Goal: Transaction & Acquisition: Download file/media

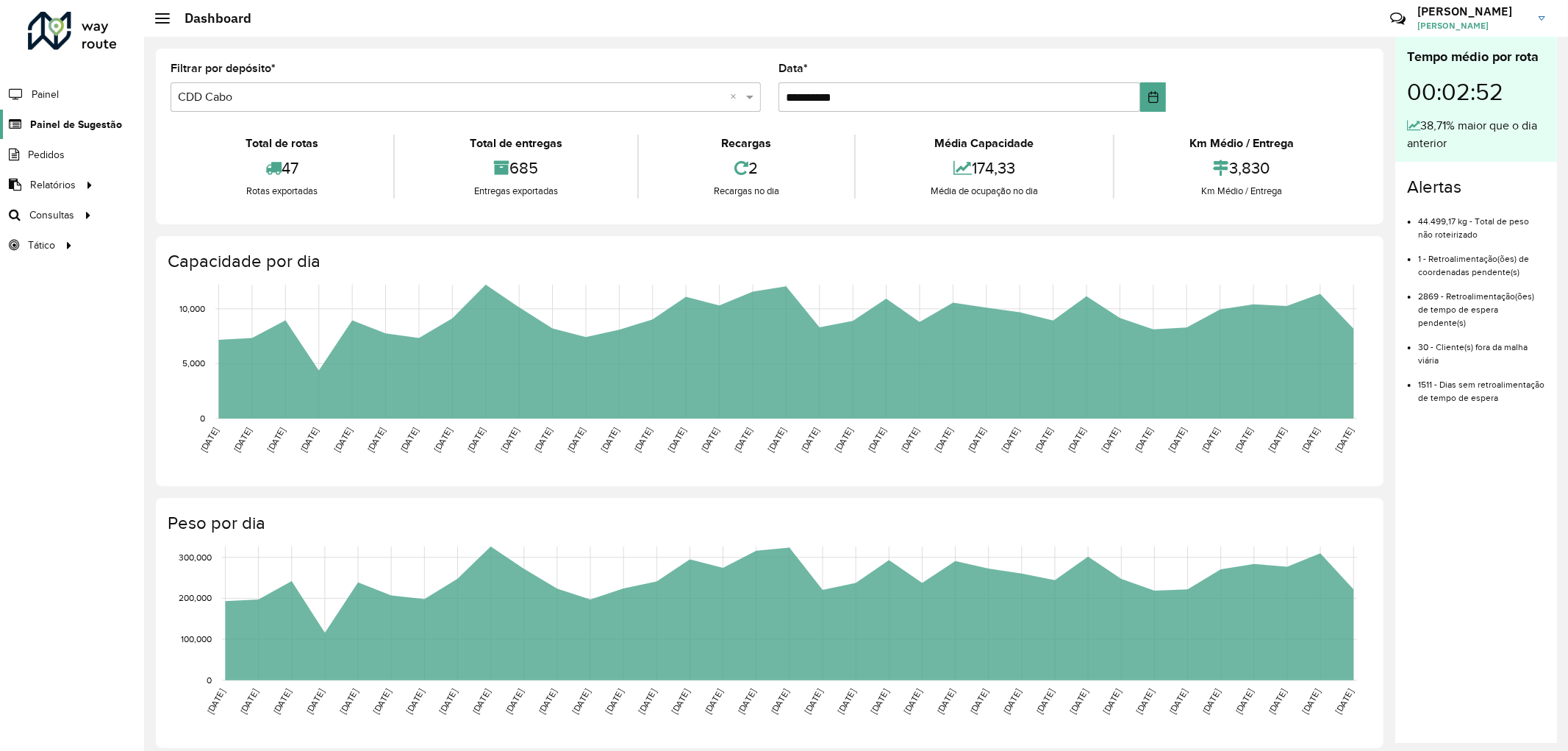
click at [26, 121] on icon at bounding box center [14, 125] width 28 height 12
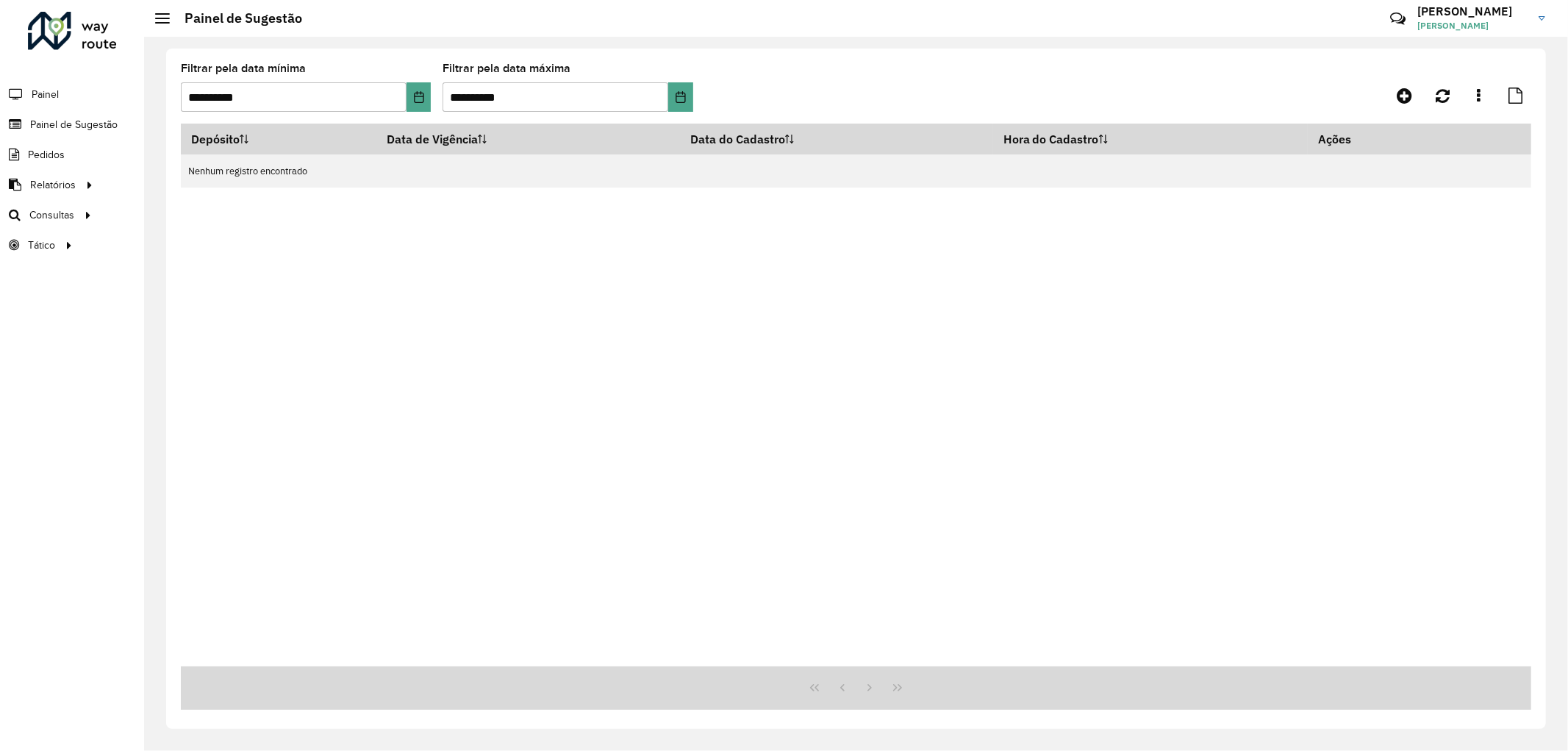
click at [465, 246] on div "Depósito Data de Vigência Data do Cadastro Hora do Cadastro Ações Nenhum regist…" at bounding box center [856, 394] width 1351 height 543
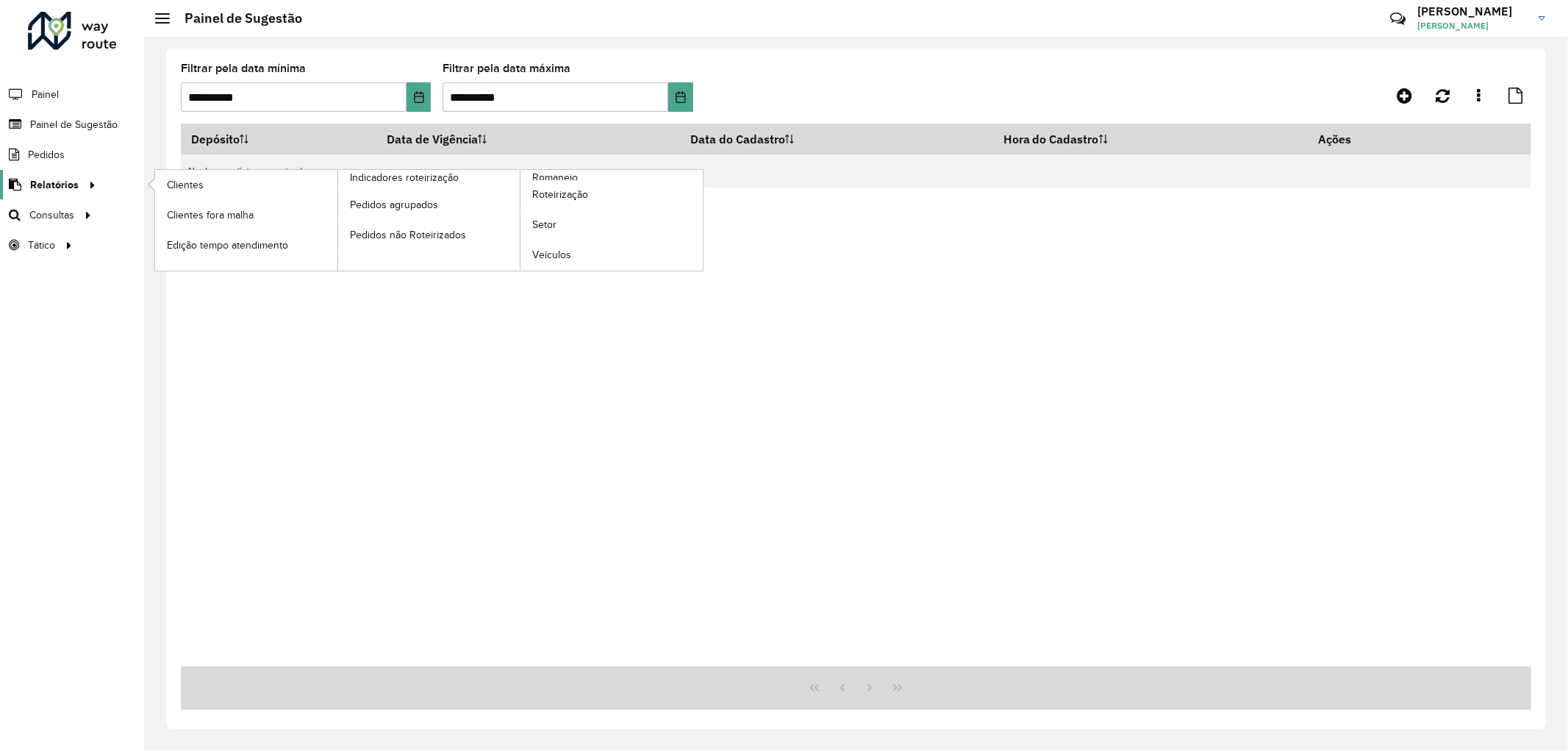
click at [72, 188] on span "Relatórios" at bounding box center [54, 185] width 48 height 15
click at [201, 189] on span "Clientes" at bounding box center [187, 185] width 40 height 15
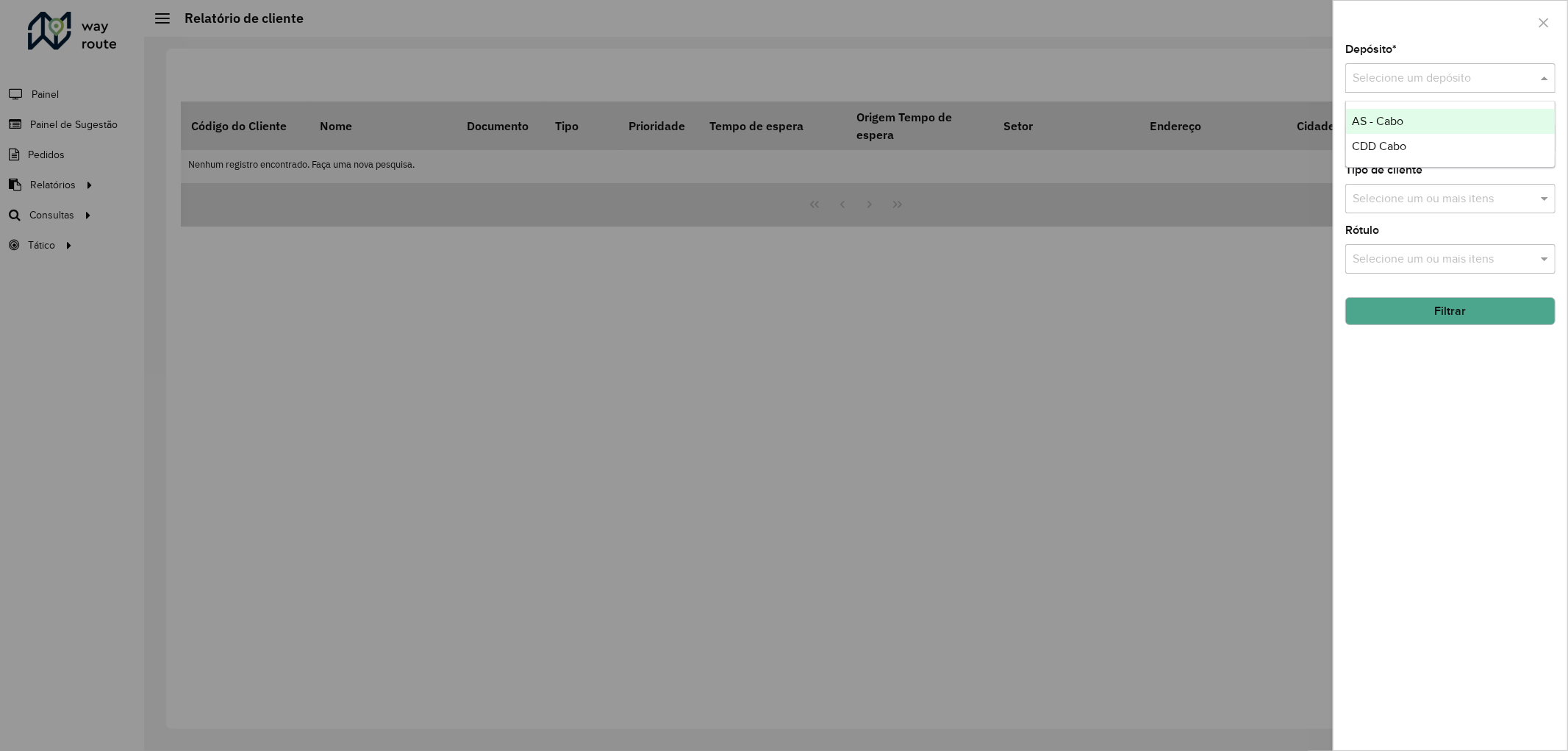
click at [1446, 82] on input "text" at bounding box center [1436, 78] width 166 height 18
click at [1394, 142] on span "CDD Cabo" at bounding box center [1379, 146] width 54 height 12
click at [1423, 305] on button "Filtrar" at bounding box center [1450, 311] width 210 height 28
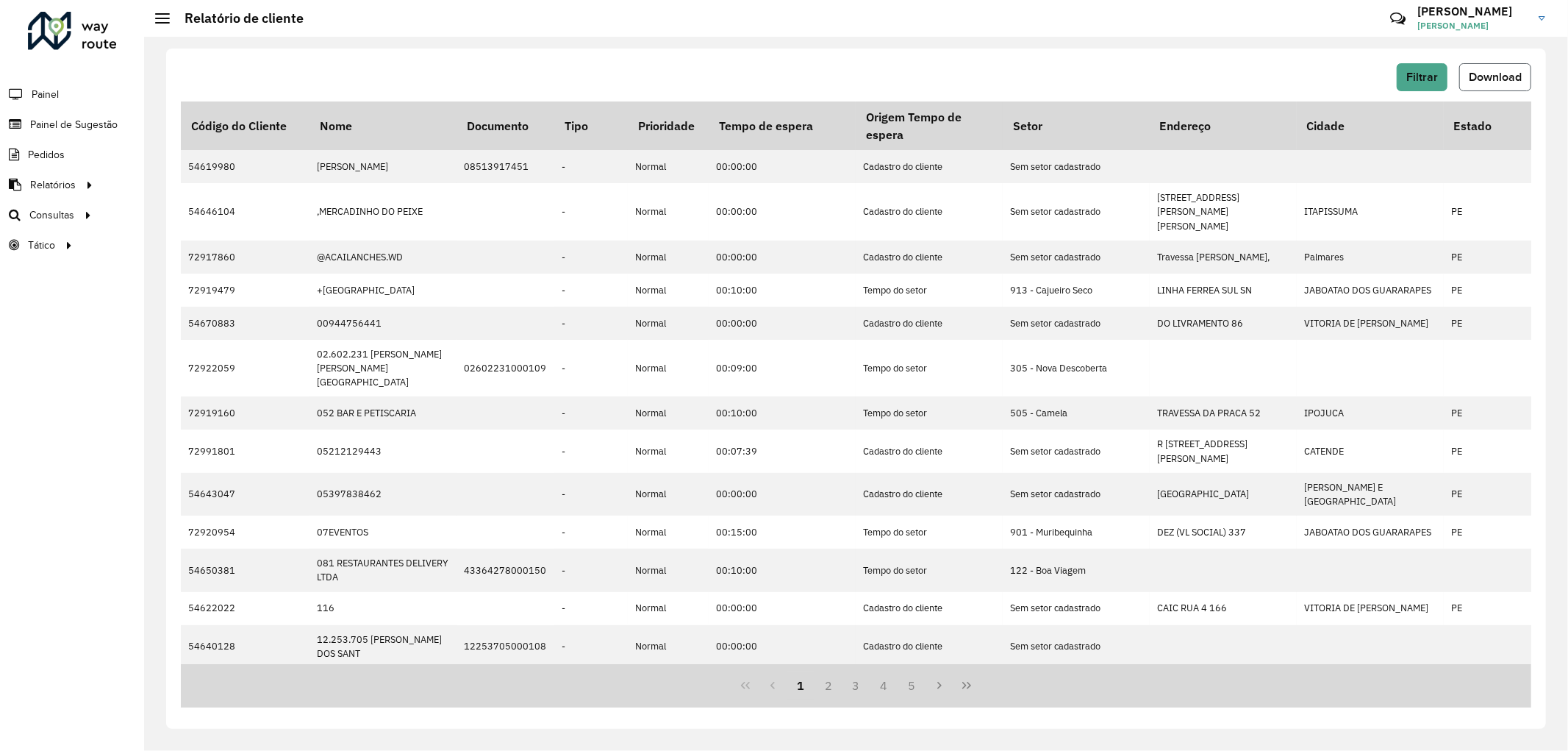
click at [1480, 77] on span "Download" at bounding box center [1495, 77] width 53 height 12
